Goal: Transaction & Acquisition: Purchase product/service

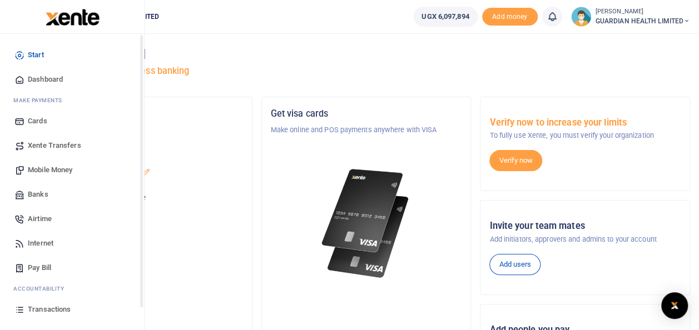
click at [54, 76] on span "Dashboard" at bounding box center [45, 79] width 35 height 11
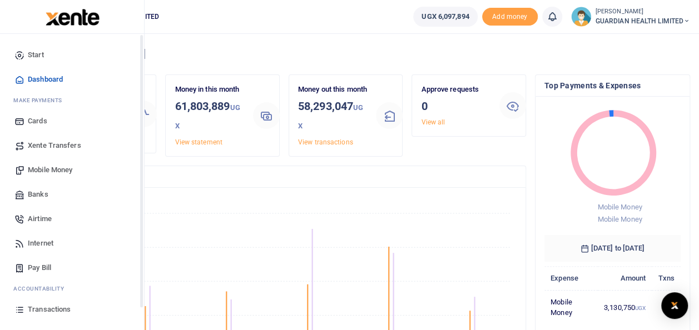
click at [61, 162] on link "Mobile Money" at bounding box center [72, 170] width 126 height 24
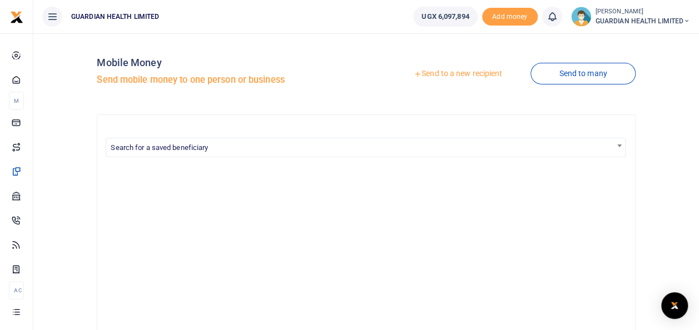
click at [466, 73] on link "Send to a new recipient" at bounding box center [457, 74] width 145 height 20
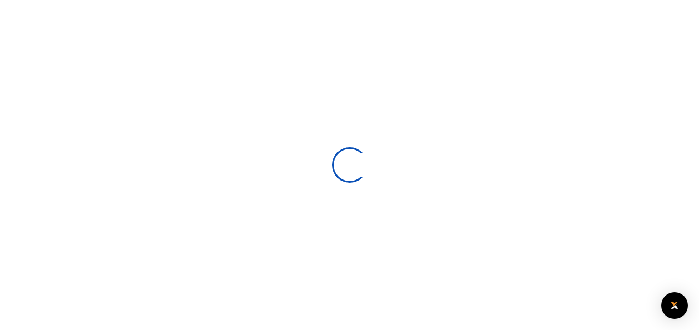
select select
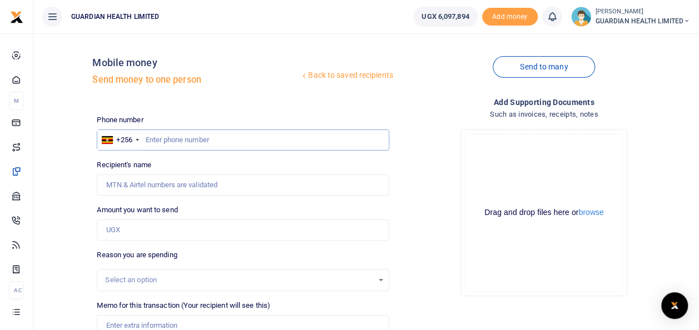
click at [199, 137] on input "text" at bounding box center [243, 139] width 292 height 21
type input "8"
click at [160, 140] on input "78652636" at bounding box center [243, 139] width 292 height 21
type input "786852636"
type input "Happy Nandera"
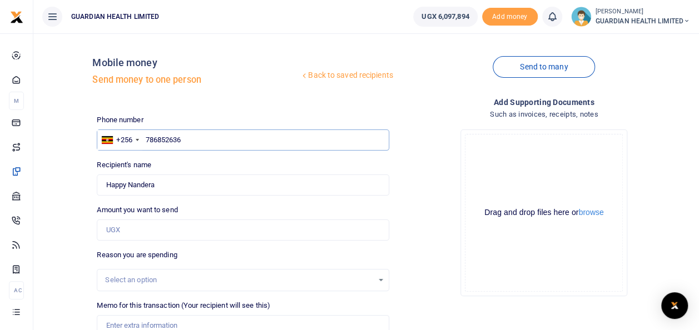
type input "786852636"
click at [134, 229] on input "Amount you want to send" at bounding box center [243, 230] width 292 height 21
type input "845,800"
click at [185, 282] on div "Select an option" at bounding box center [238, 280] width 267 height 11
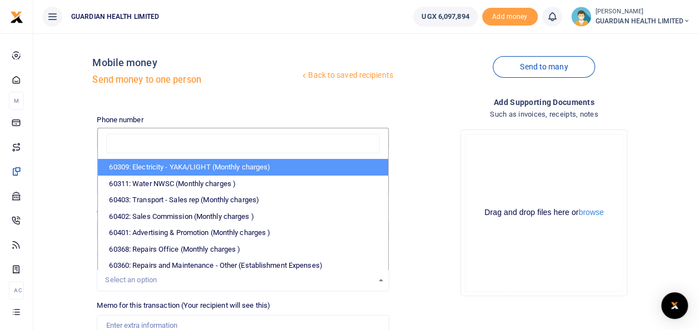
click at [239, 169] on li "60309: Electricity - YAKA/LIGHT (Monthly charges)" at bounding box center [243, 167] width 290 height 17
select select "5374"
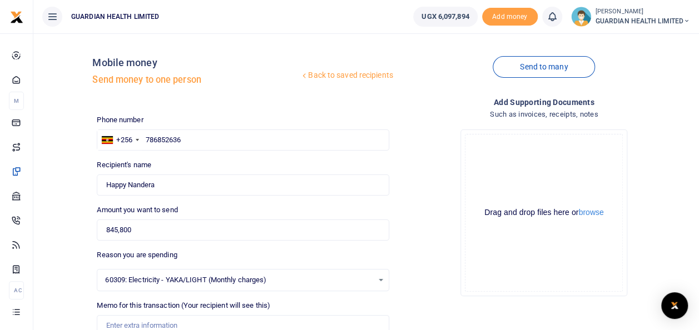
click at [278, 280] on span "60309: Electricity - YAKA/LIGHT (Monthly charges)" at bounding box center [238, 280] width 267 height 11
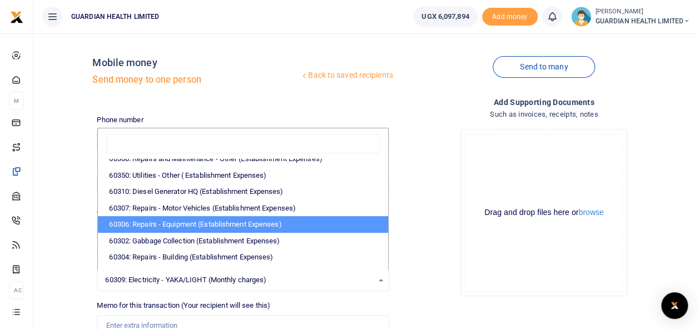
scroll to position [167, 0]
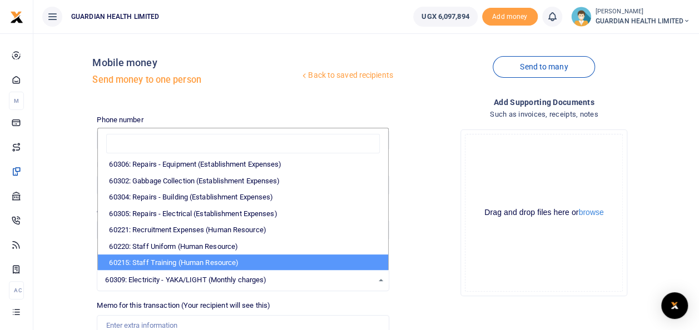
click at [445, 278] on div "Drop your files here Drag and drop files here or browse Powered by Uppy" at bounding box center [544, 213] width 292 height 185
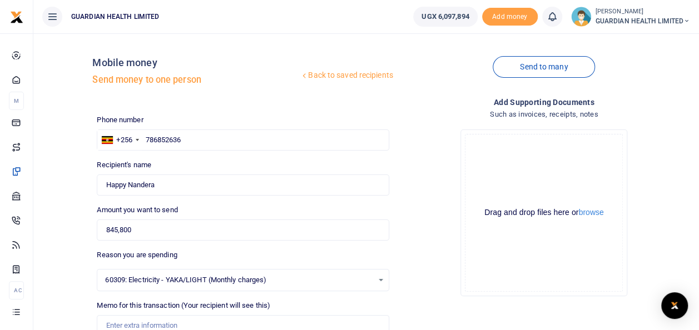
scroll to position [111, 0]
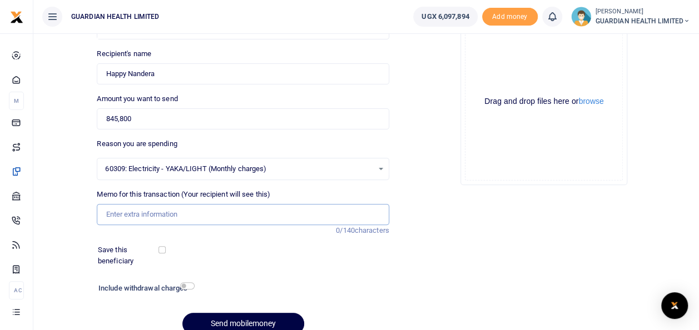
click at [185, 212] on input "Memo for this transaction (Your recipient will see this)" at bounding box center [243, 214] width 292 height 21
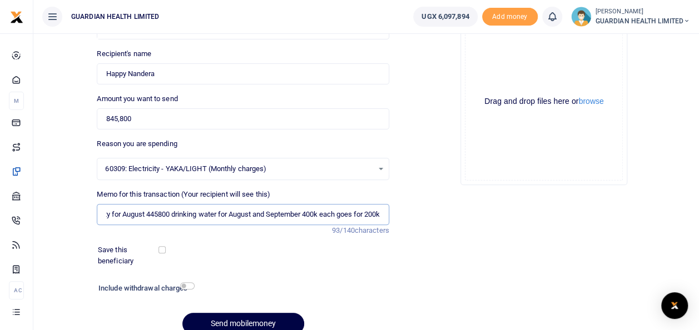
scroll to position [0, 36]
drag, startPoint x: 332, startPoint y: 213, endPoint x: 360, endPoint y: 220, distance: 28.7
click at [333, 212] on input "electricity for August 445800 drinking water for August and September 400k each…" at bounding box center [243, 214] width 292 height 21
type input "electricity for August 445800 drinking water for August and September 400k each…"
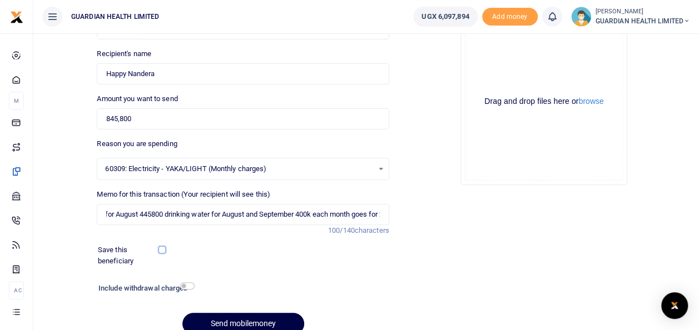
scroll to position [0, 0]
click at [162, 248] on input "checkbox" at bounding box center [161, 249] width 7 height 7
checkbox input "true"
click at [182, 287] on input "checkbox" at bounding box center [187, 285] width 14 height 7
checkbox input "true"
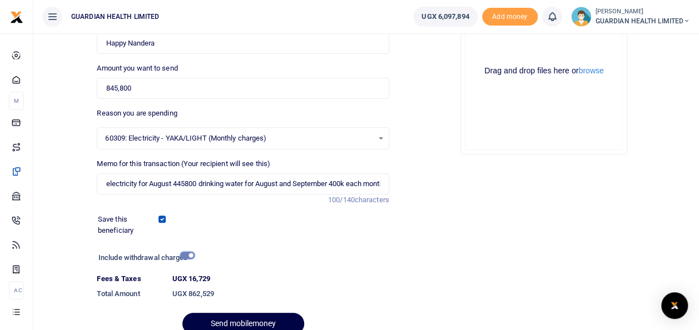
scroll to position [192, 0]
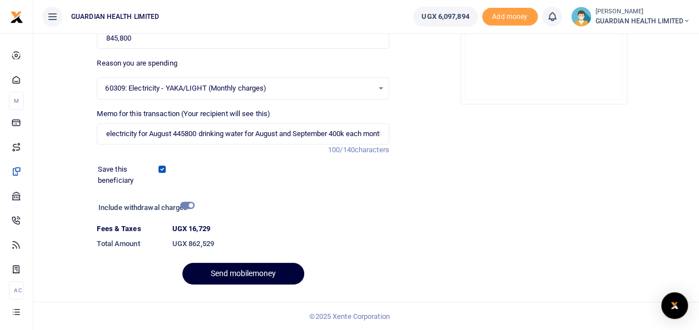
click at [252, 273] on button "Send mobilemoney" at bounding box center [243, 274] width 122 height 22
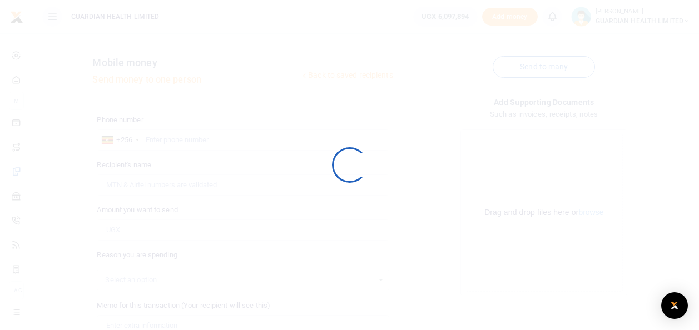
scroll to position [161, 0]
